Goal: Check status

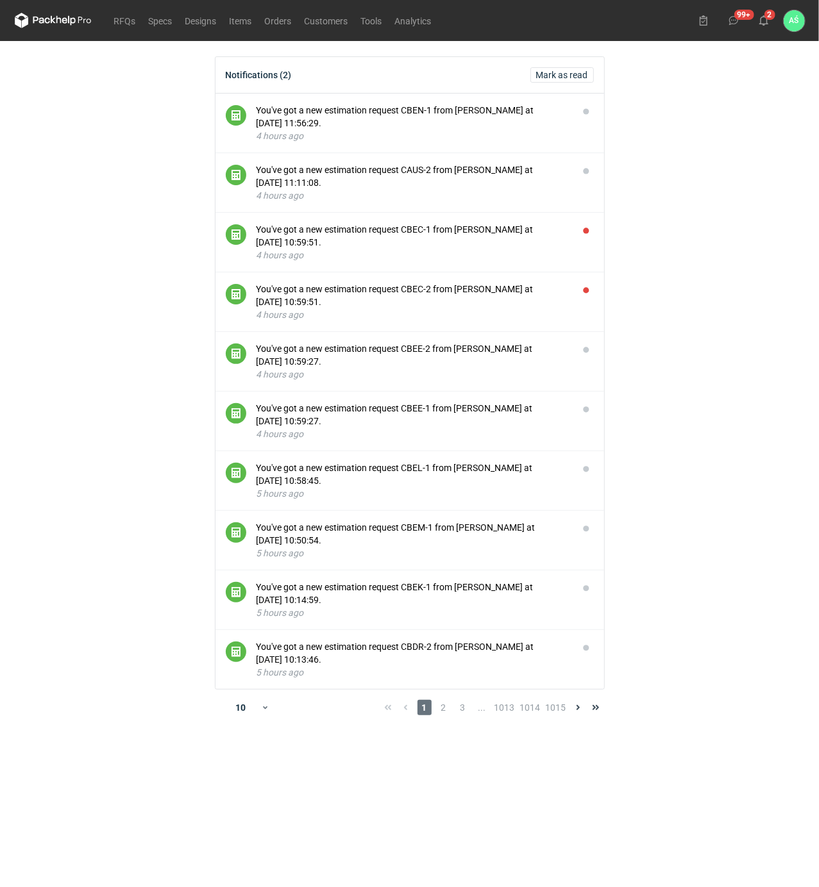
click at [673, 279] on main "Notifications (2) Mark as read You've got a new estimation request CBEN-1 from …" at bounding box center [410, 464] width 800 height 846
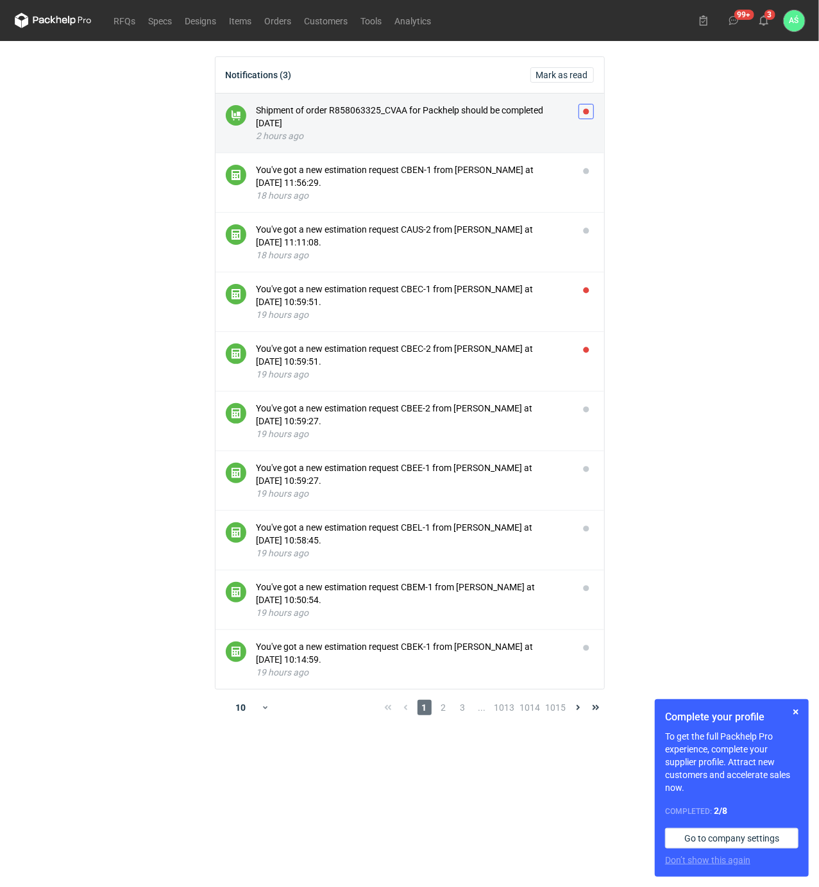
click at [586, 112] on button "button" at bounding box center [585, 111] width 15 height 15
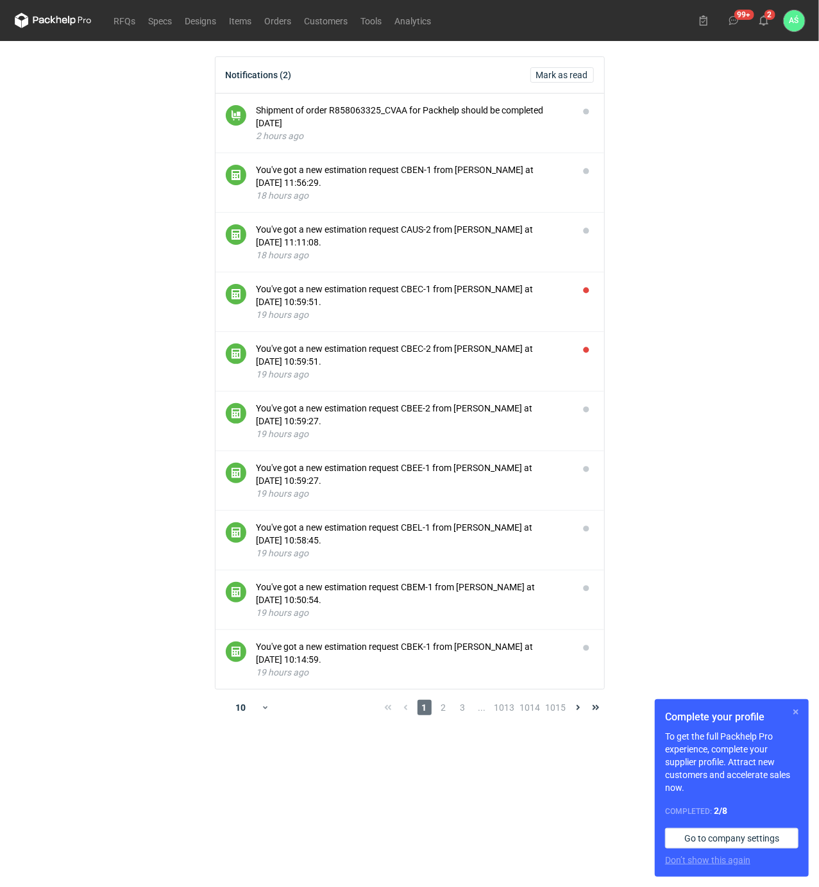
click at [798, 711] on button "button" at bounding box center [795, 711] width 15 height 15
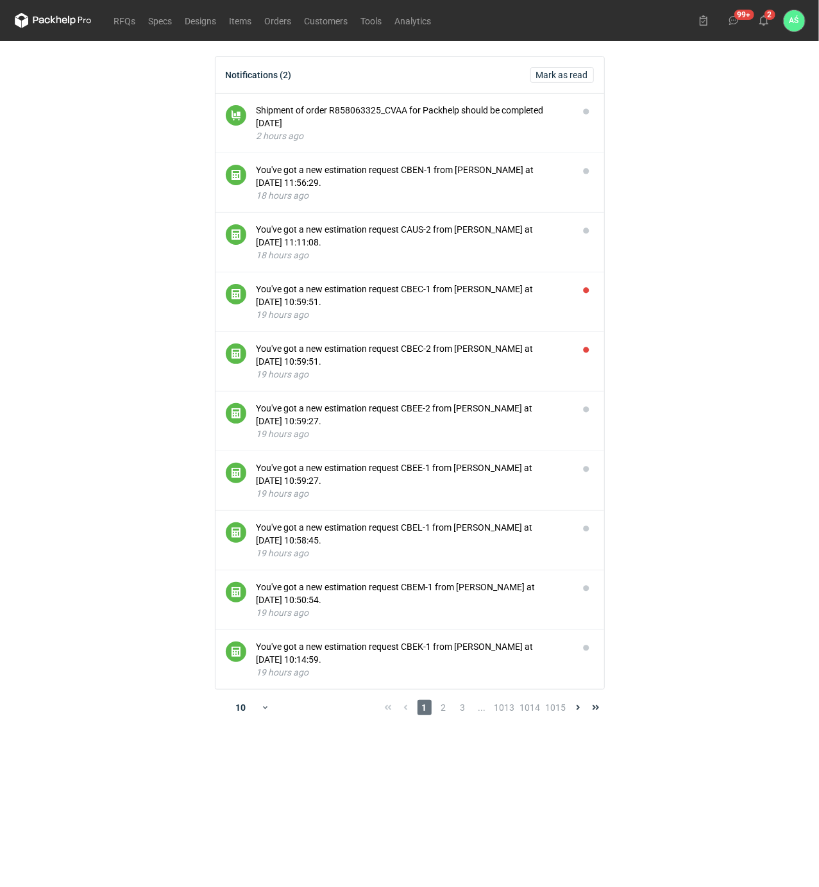
click at [714, 505] on main "Notifications (2) [PERSON_NAME] as read Shipment of order R858063325_CVAA for P…" at bounding box center [410, 464] width 800 height 846
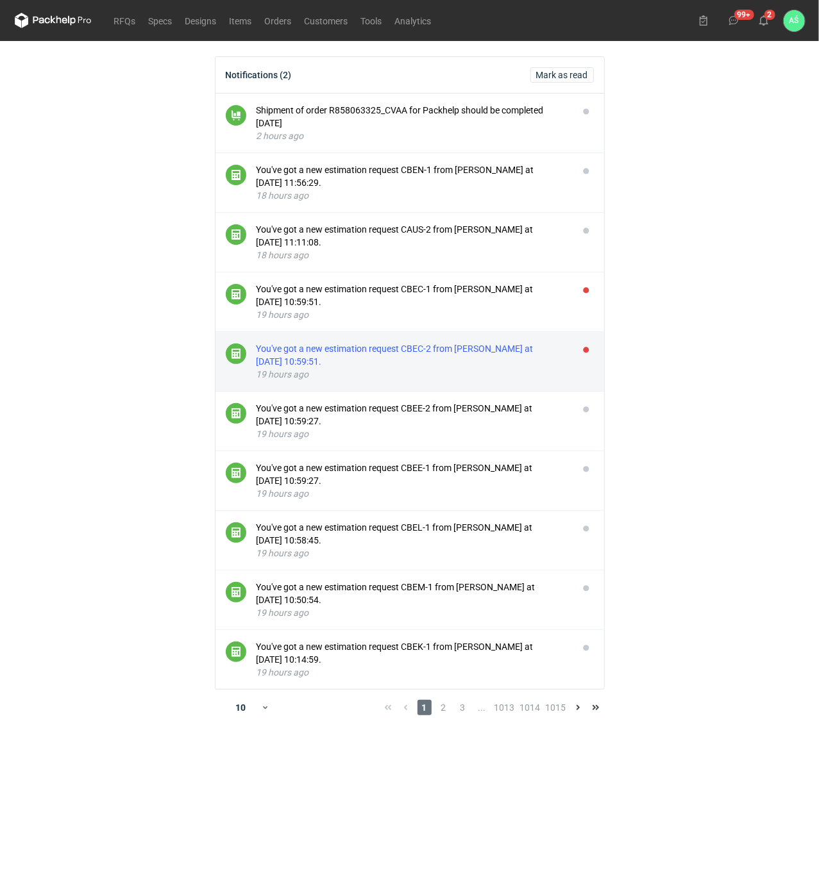
click at [444, 345] on div "You've got a new estimation request CBEC-2 from [PERSON_NAME] at [DATE] 10:59:5…" at bounding box center [412, 355] width 312 height 26
click at [583, 351] on button "button" at bounding box center [585, 349] width 15 height 15
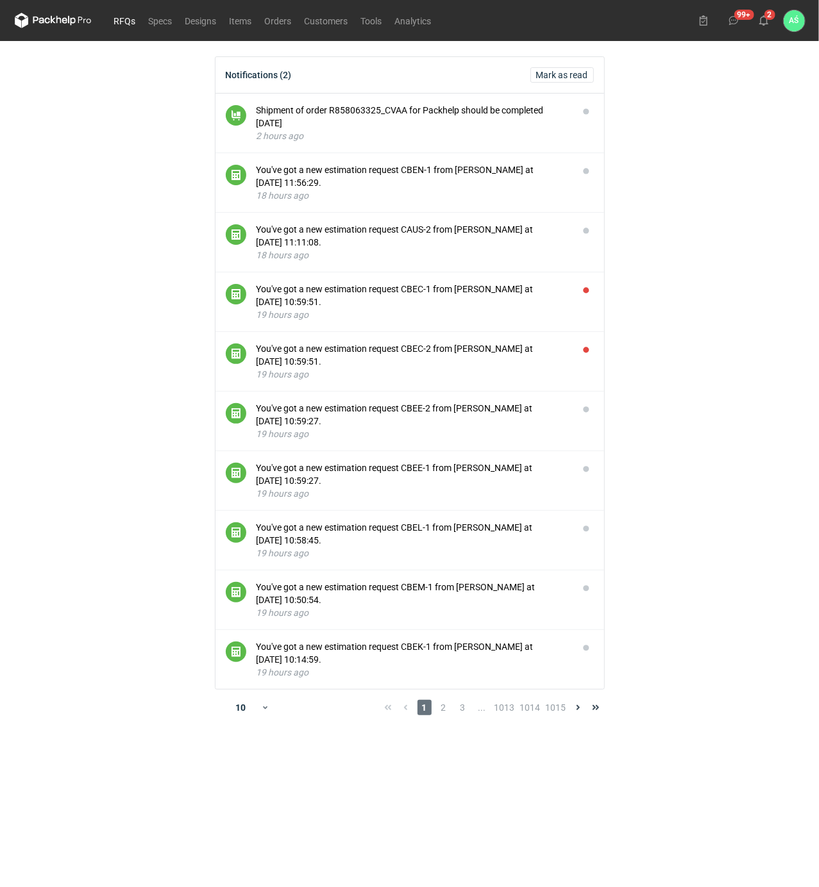
click at [122, 16] on link "RFQs" at bounding box center [125, 20] width 35 height 15
